Goal: Task Accomplishment & Management: Manage account settings

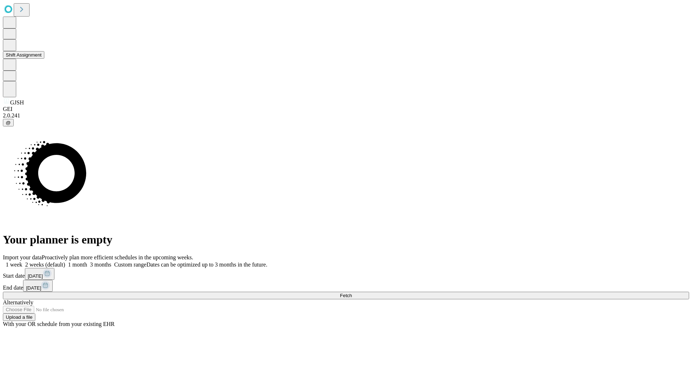
click at [44, 59] on button "Shift Assignment" at bounding box center [23, 55] width 41 height 8
